Goal: Information Seeking & Learning: Understand process/instructions

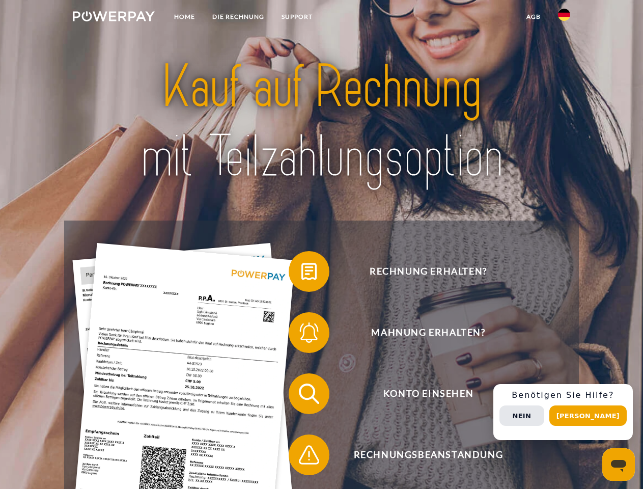
click at [114, 18] on img at bounding box center [114, 16] width 82 height 10
click at [564, 18] on img at bounding box center [564, 15] width 12 height 12
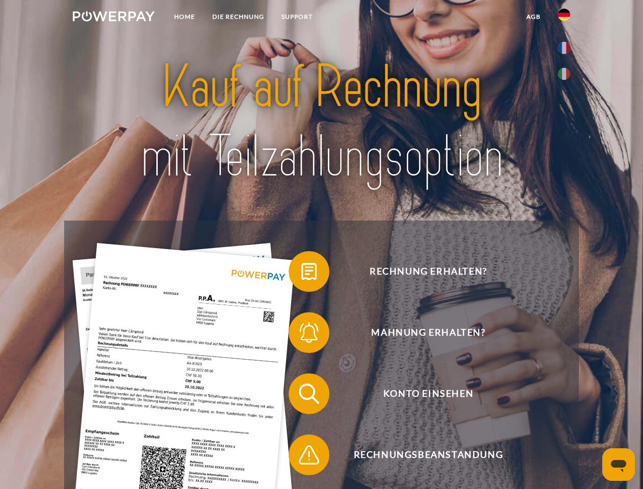
click at [533, 17] on link "agb" at bounding box center [534, 17] width 32 height 18
click at [301, 273] on span at bounding box center [293, 271] width 51 height 51
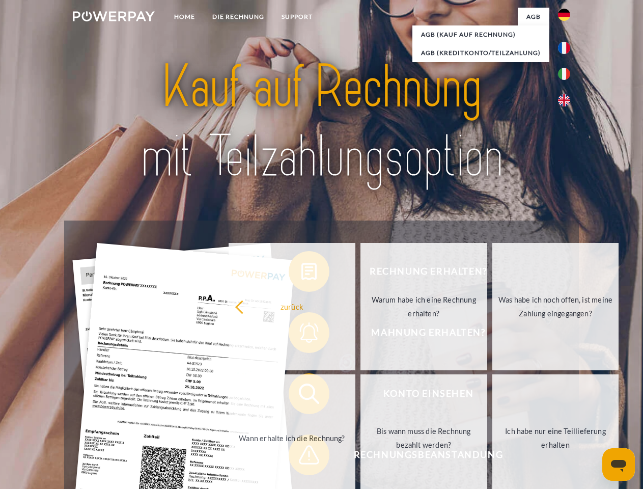
click at [301, 335] on div "Rechnung erhalten? Mahnung erhalten? Konto einsehen" at bounding box center [321, 423] width 514 height 407
click at [360, 396] on link "Bis wann muss die Rechnung bezahlt werden?" at bounding box center [423, 437] width 127 height 127
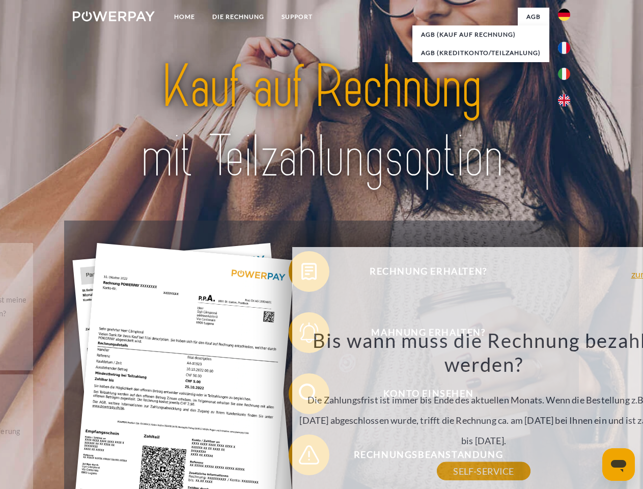
click at [301, 457] on div "Rechnung erhalten? Mahnung erhalten? Konto einsehen" at bounding box center [321, 423] width 514 height 407
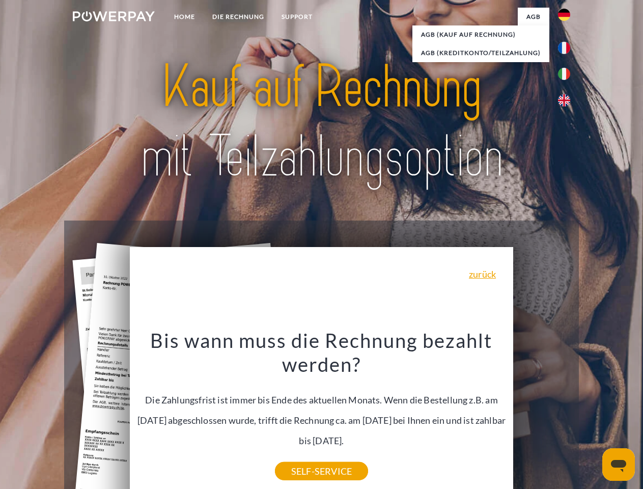
click at [567, 412] on div "Rechnung erhalten? Mahnung erhalten? Konto einsehen" at bounding box center [321, 423] width 514 height 407
click at [542, 414] on span "Konto einsehen" at bounding box center [427, 393] width 249 height 41
click at [592, 415] on header "Home DIE RECHNUNG SUPPORT" at bounding box center [321, 351] width 643 height 703
